Goal: Task Accomplishment & Management: Manage account settings

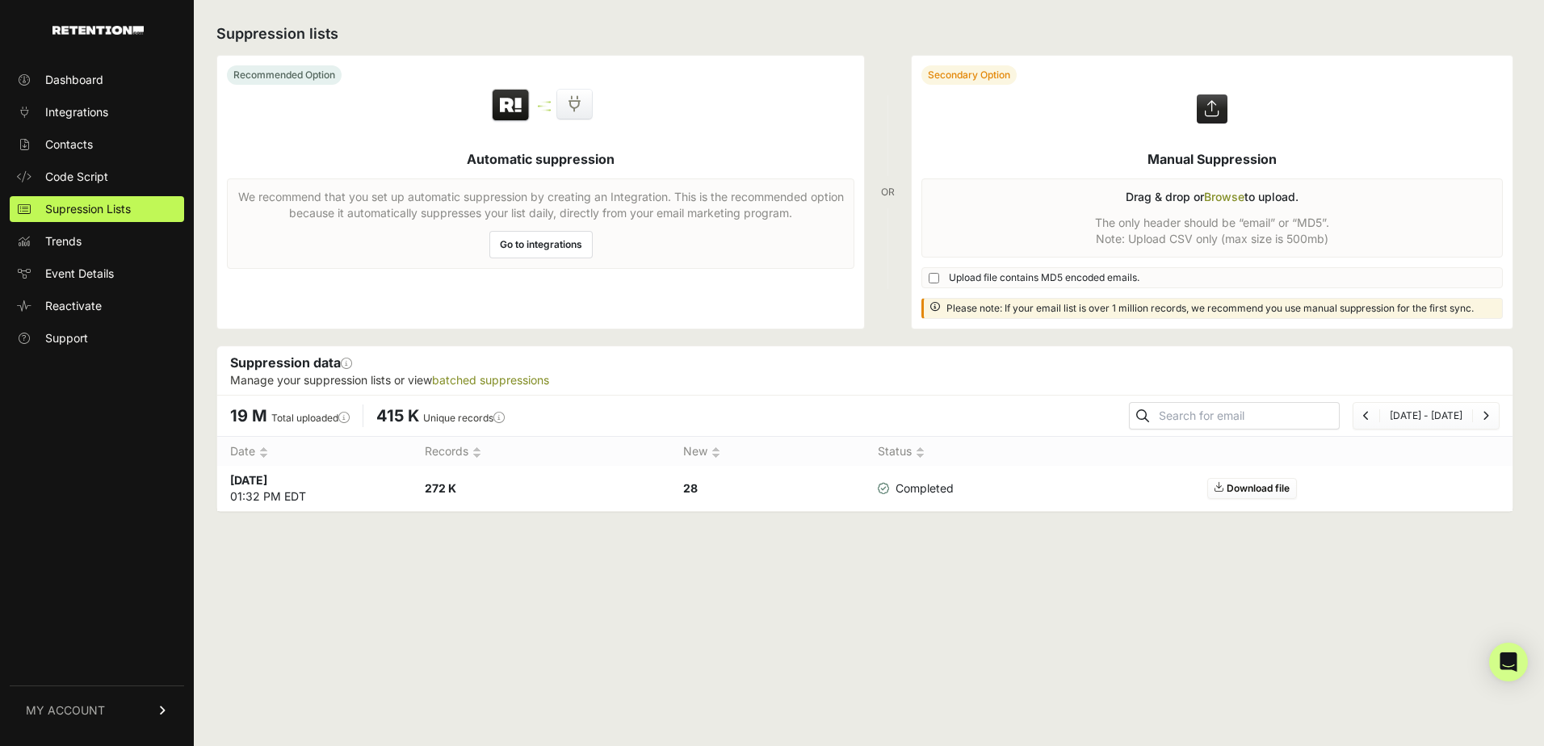
click at [1220, 193] on label at bounding box center [1212, 192] width 601 height 273
click at [0, 0] on input "file" at bounding box center [0, 0] width 0 height 0
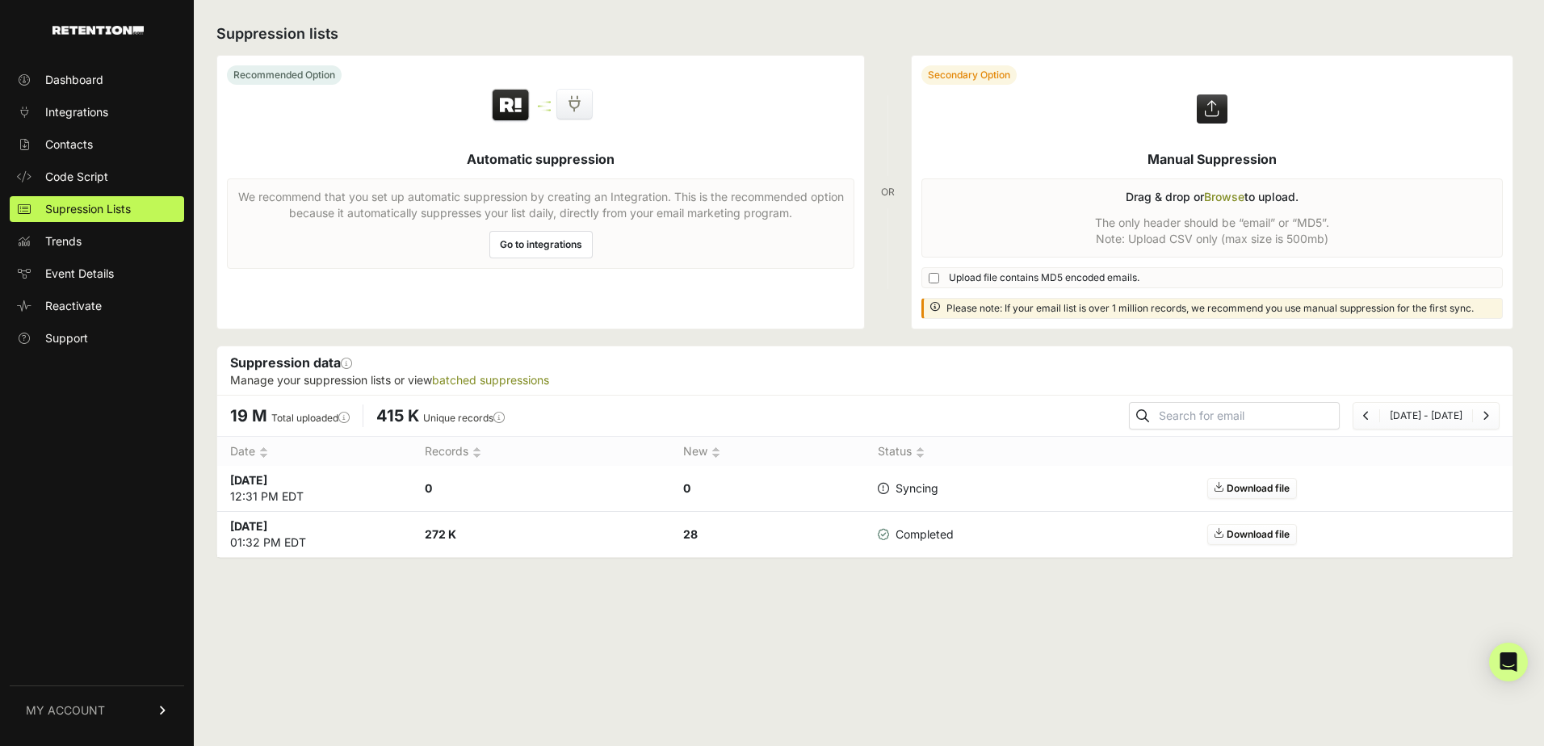
click at [118, 144] on link "Contacts" at bounding box center [97, 145] width 174 height 26
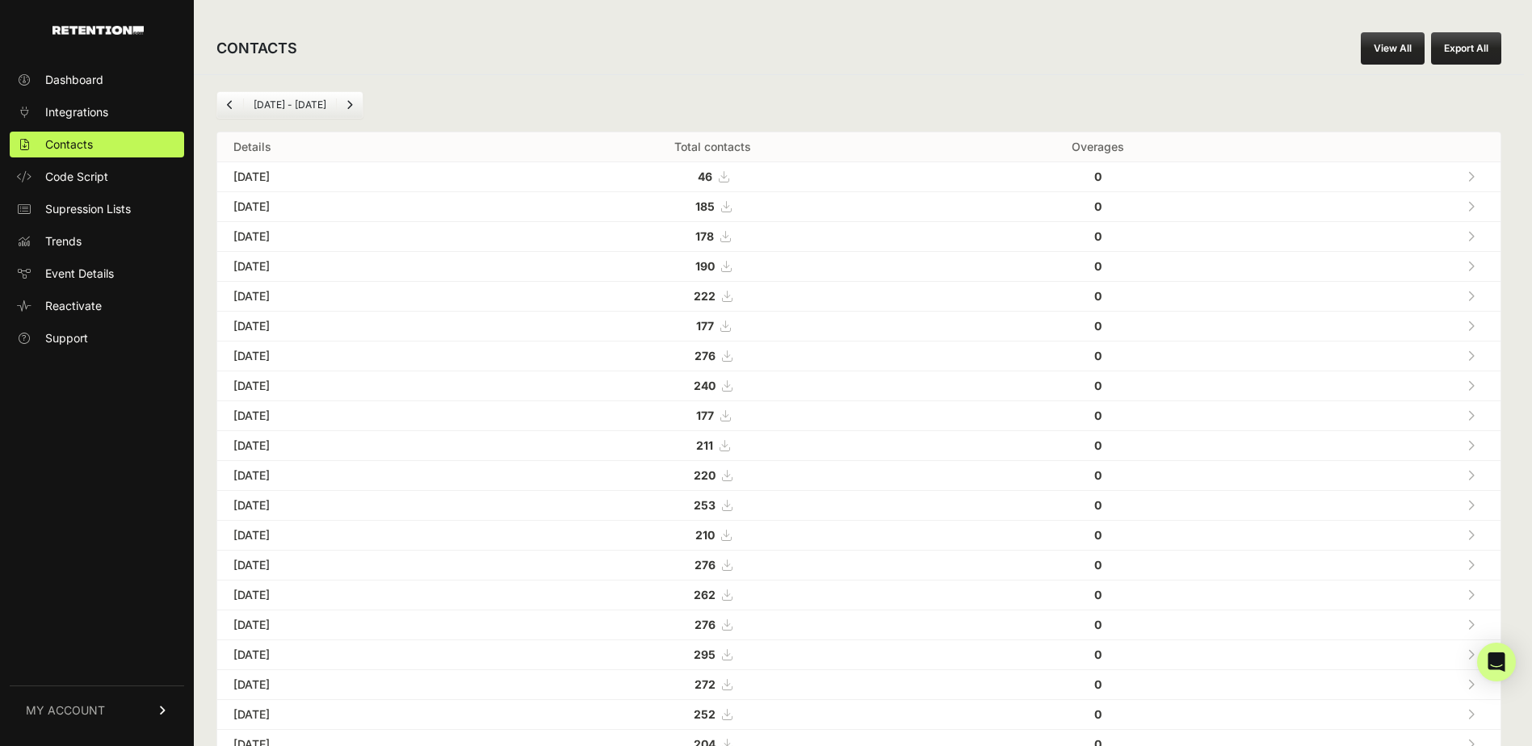
click at [132, 217] on link "Supression Lists" at bounding box center [97, 209] width 174 height 26
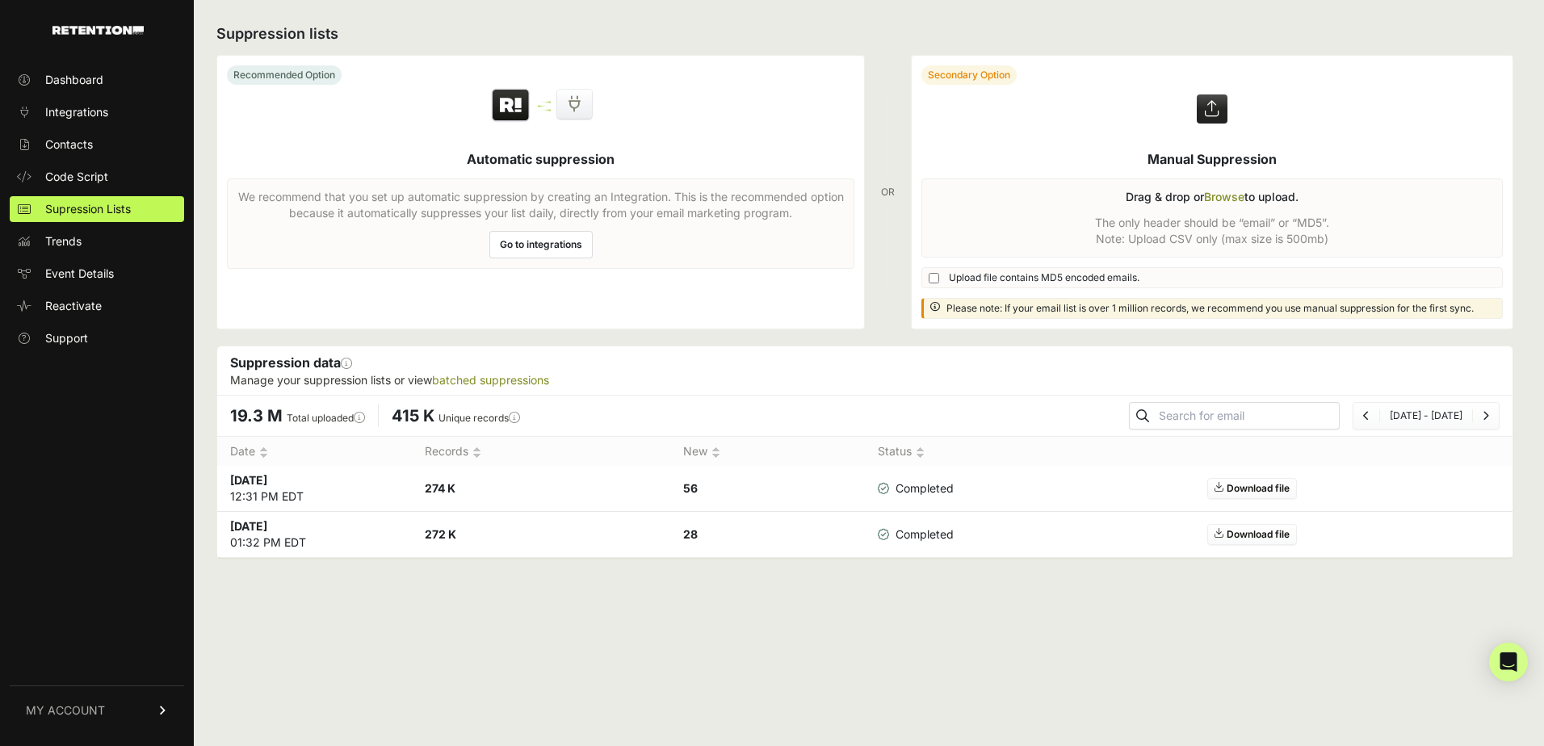
click at [109, 136] on link "Contacts" at bounding box center [97, 145] width 174 height 26
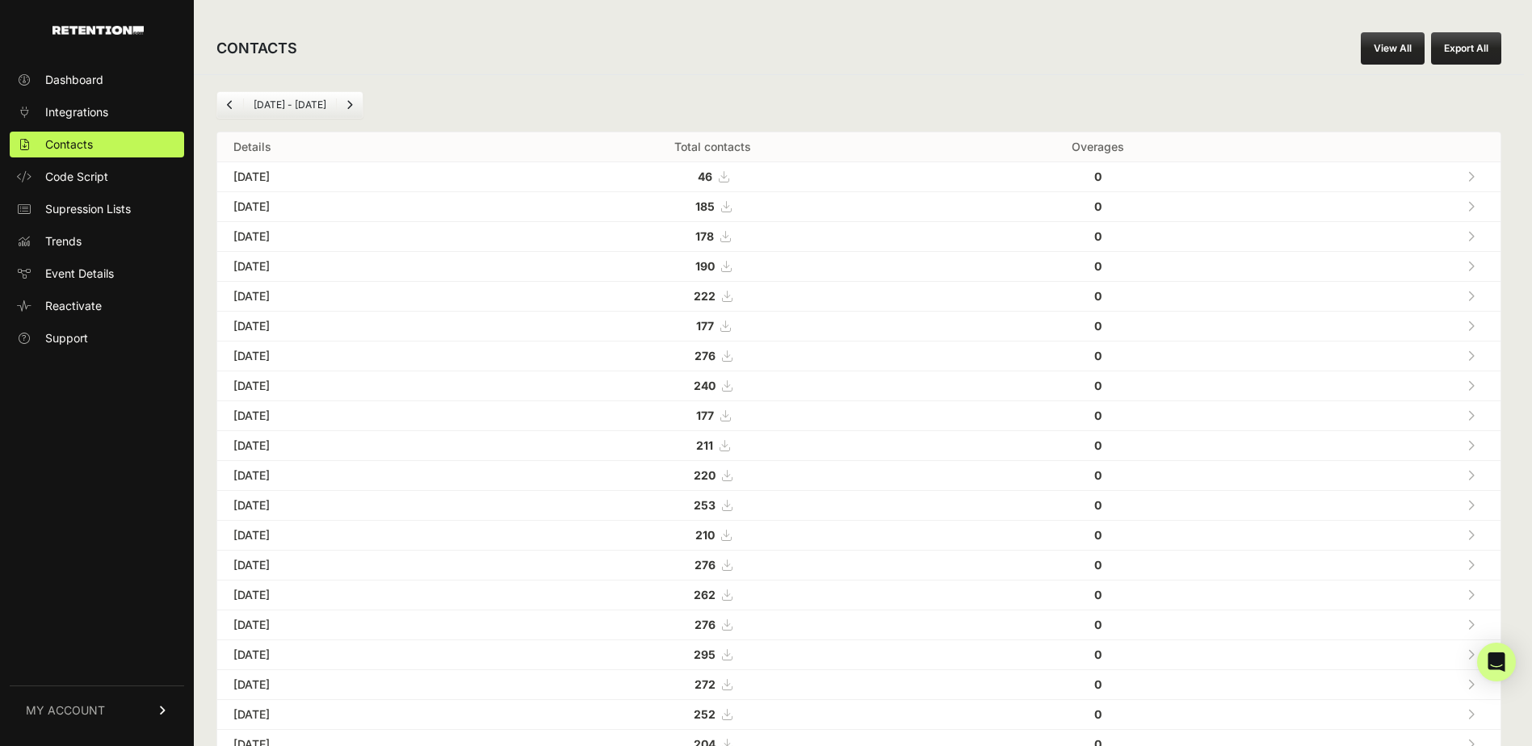
click at [1469, 45] on button "Export All" at bounding box center [1466, 48] width 70 height 32
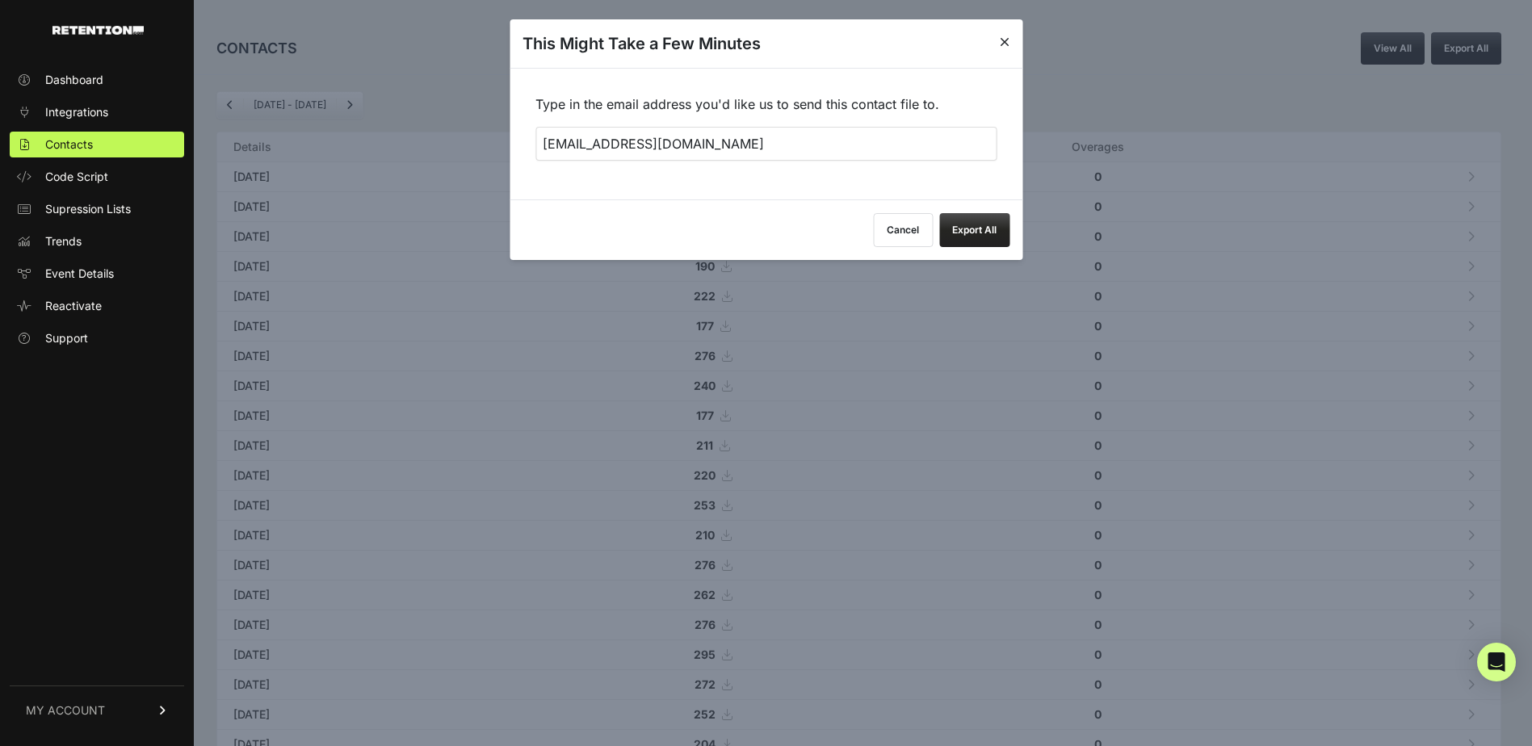
click at [978, 221] on button "Export All" at bounding box center [974, 230] width 70 height 34
